Goal: Book appointment/travel/reservation

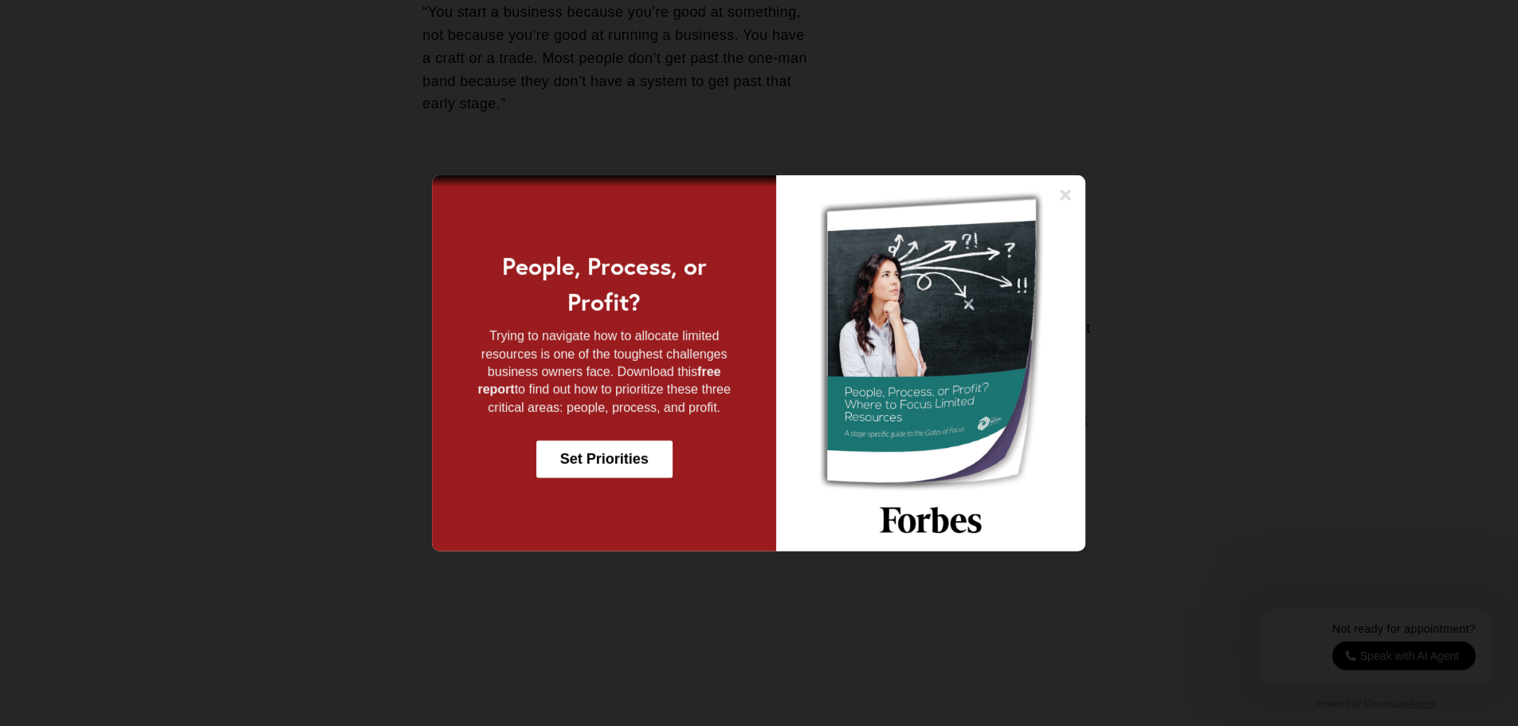
scroll to position [2550, 0]
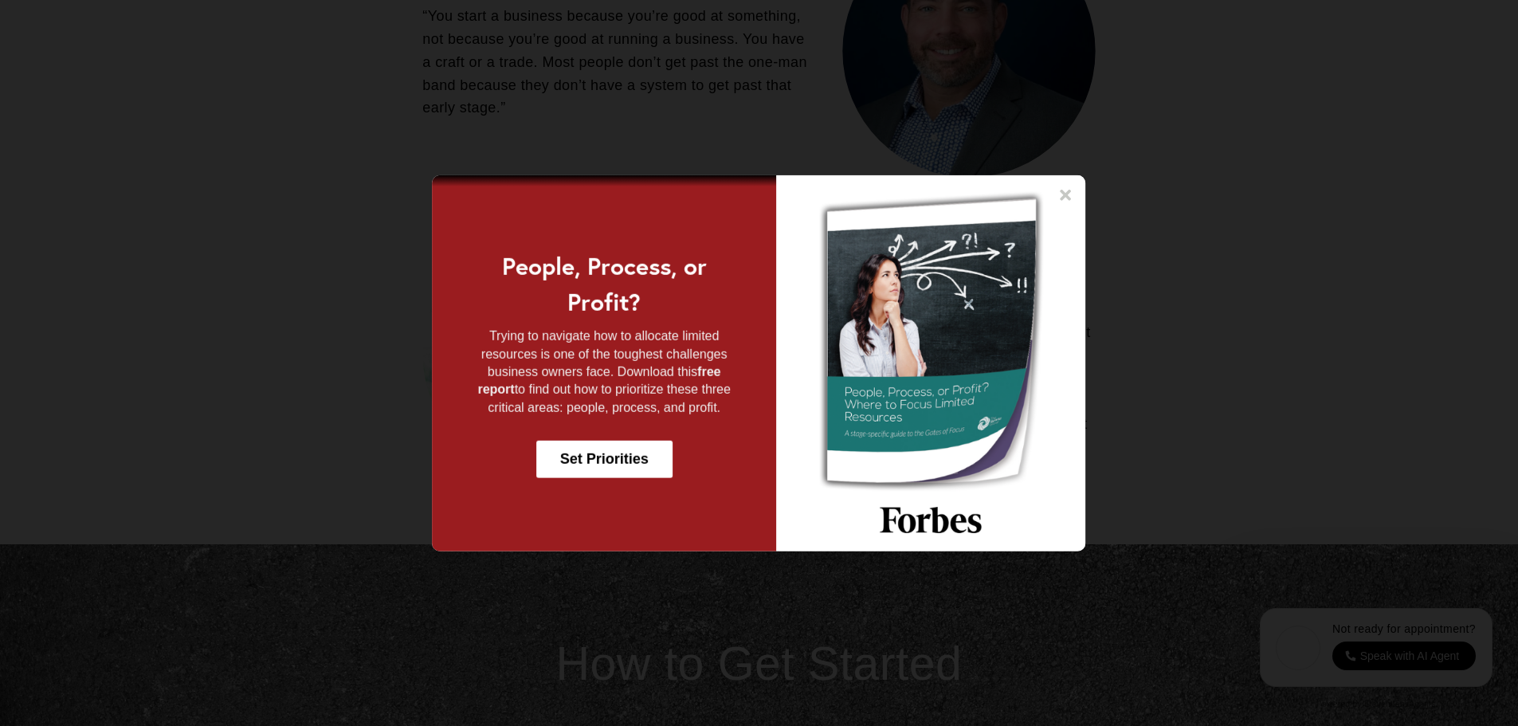
click at [1065, 193] on icon at bounding box center [1066, 194] width 11 height 11
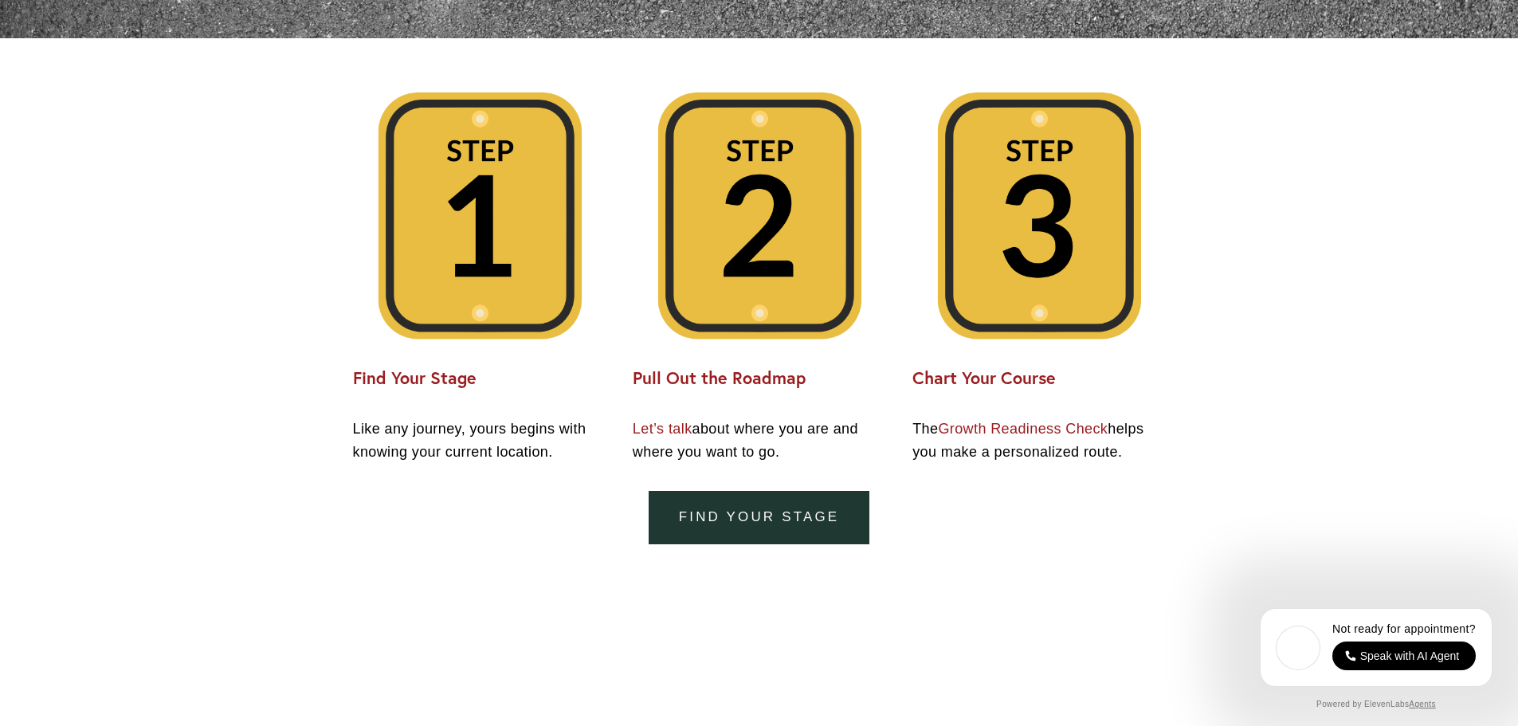
scroll to position [3427, 0]
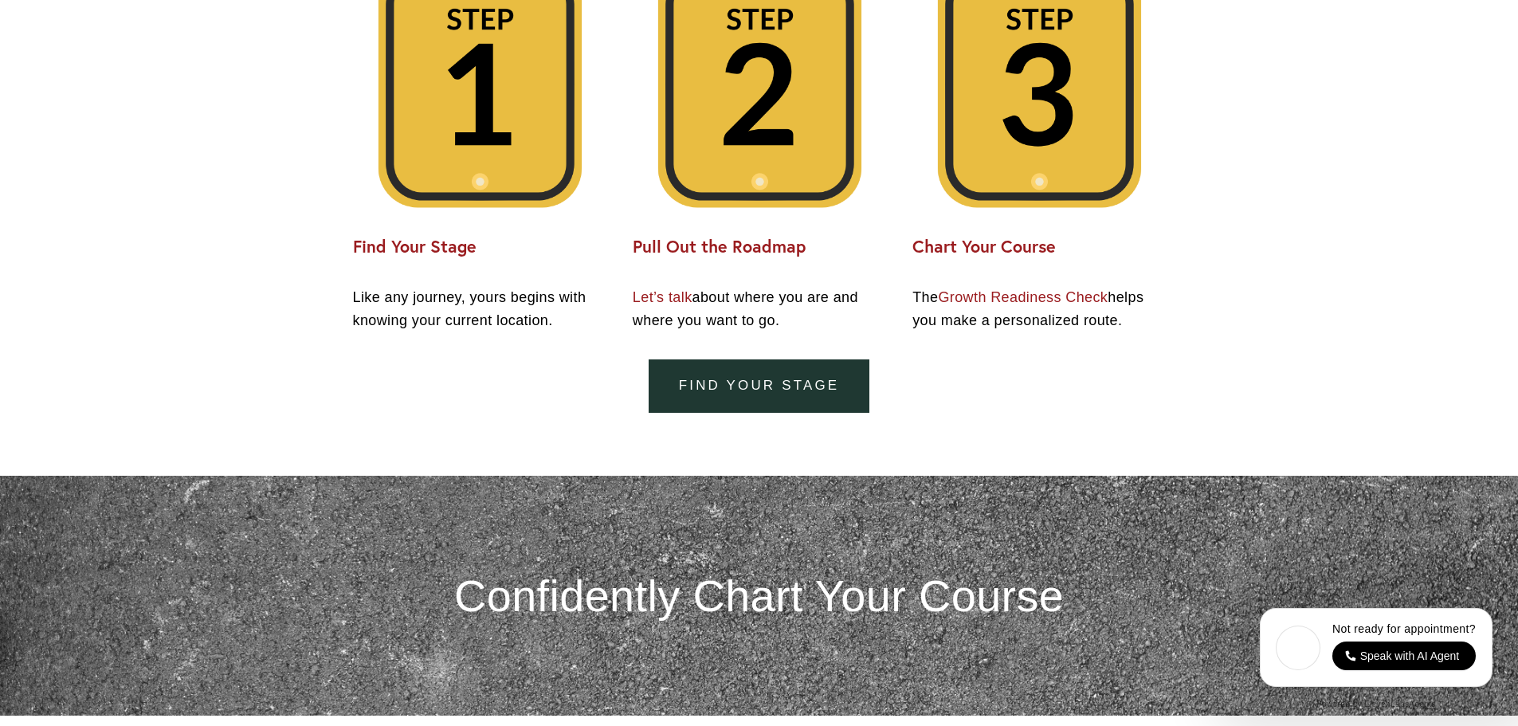
click at [664, 299] on link "Let’s talk" at bounding box center [663, 297] width 60 height 16
click at [1072, 299] on link "Growth Readiness Check" at bounding box center [1023, 297] width 170 height 16
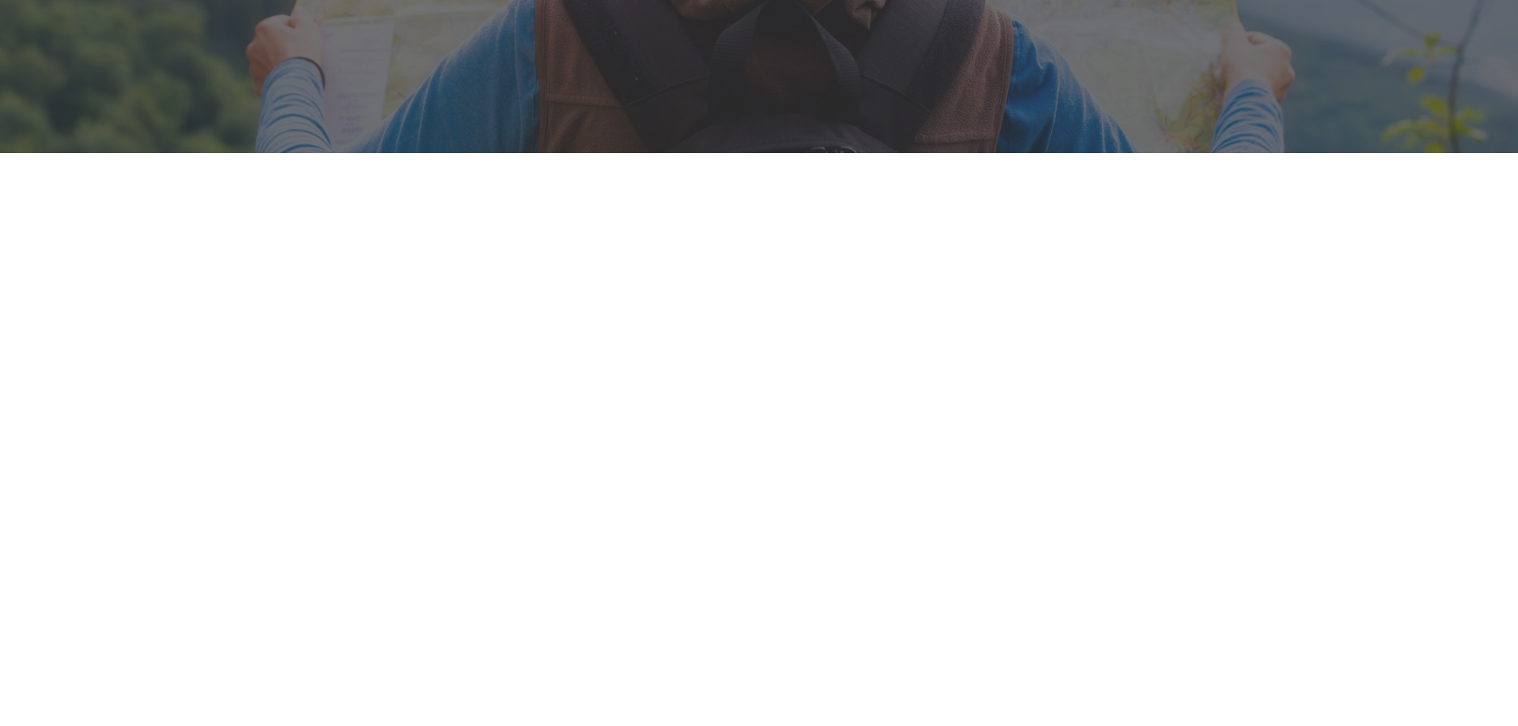
scroll to position [239, 0]
